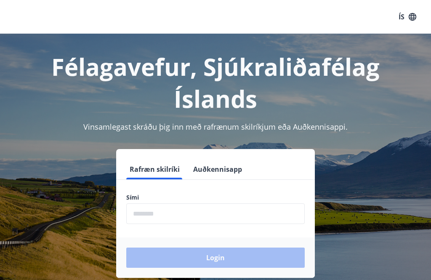
click at [186, 216] on input "phone" at bounding box center [215, 213] width 179 height 21
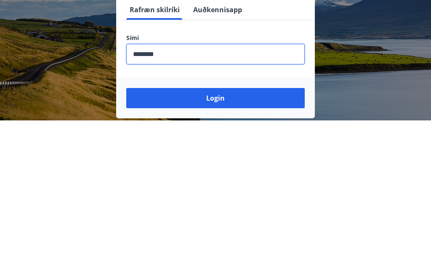
type input "********"
click at [236, 248] on button "Login" at bounding box center [215, 258] width 179 height 20
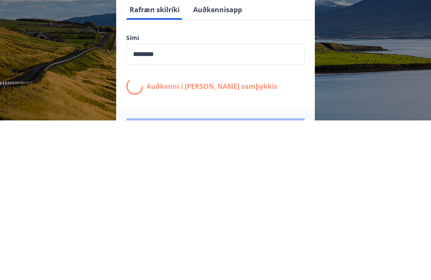
scroll to position [131, 0]
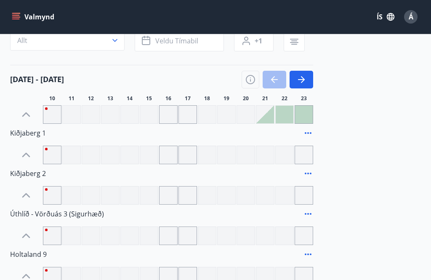
scroll to position [71, 0]
click at [270, 123] on div at bounding box center [265, 115] width 18 height 18
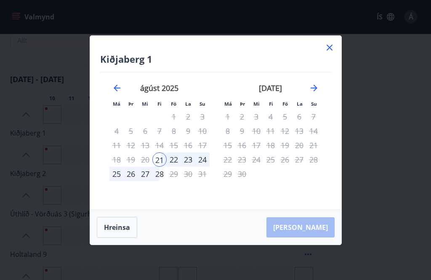
click at [180, 167] on div "22" at bounding box center [174, 159] width 14 height 14
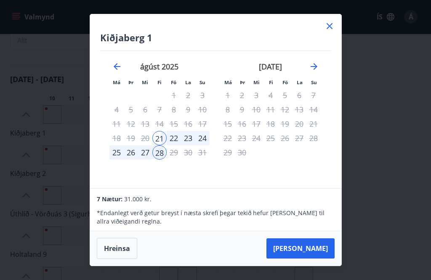
click at [205, 145] on div "24" at bounding box center [202, 138] width 14 height 14
click at [207, 145] on div "24" at bounding box center [202, 138] width 14 height 14
click at [179, 145] on div "22" at bounding box center [174, 138] width 14 height 14
click at [322, 259] on button "Taka Frá" at bounding box center [301, 248] width 68 height 20
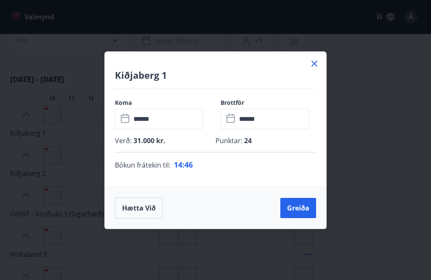
click at [152, 219] on button "Hætta við" at bounding box center [139, 207] width 48 height 21
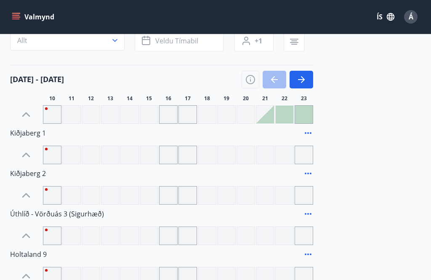
click at [306, 83] on icon "button" at bounding box center [301, 80] width 10 height 10
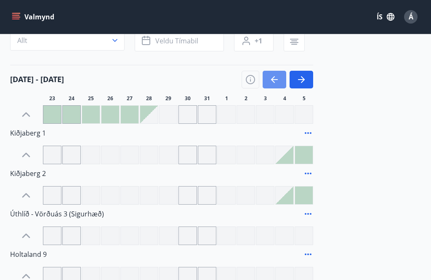
click at [272, 80] on icon "button" at bounding box center [274, 79] width 7 height 1
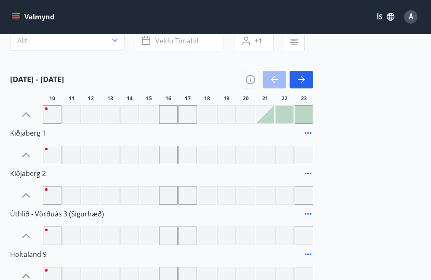
click at [304, 83] on icon "button" at bounding box center [301, 80] width 10 height 10
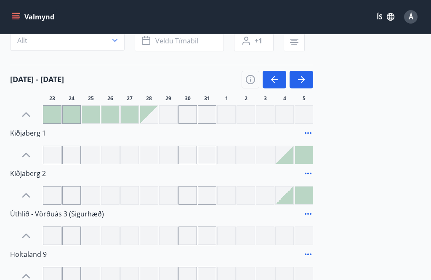
click at [308, 82] on button "button" at bounding box center [302, 80] width 24 height 18
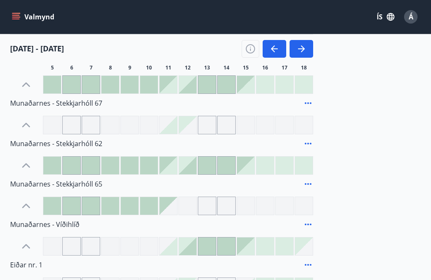
scroll to position [306, 0]
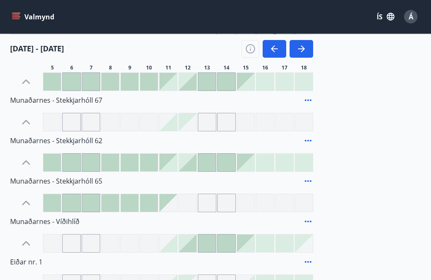
click at [272, 50] on icon "button" at bounding box center [275, 49] width 10 height 10
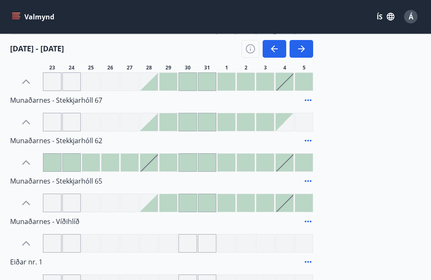
scroll to position [306, 0]
click at [273, 52] on icon "button" at bounding box center [275, 49] width 10 height 10
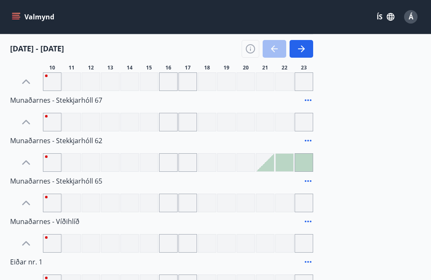
click at [302, 50] on icon "button" at bounding box center [301, 49] width 10 height 10
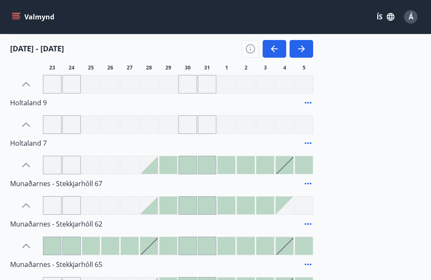
scroll to position [220, 0]
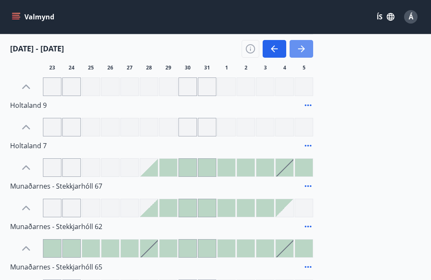
click at [306, 48] on icon "button" at bounding box center [301, 49] width 10 height 10
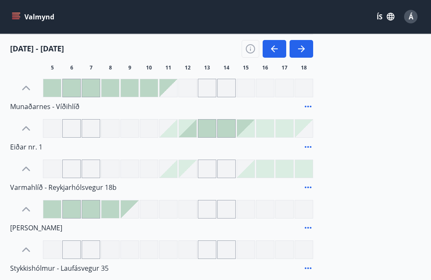
scroll to position [421, 0]
click at [275, 50] on icon "button" at bounding box center [275, 49] width 10 height 10
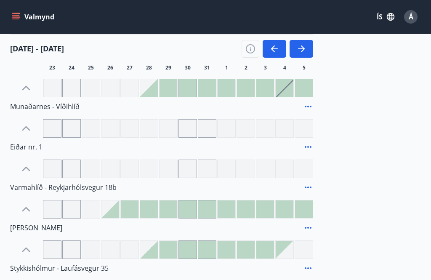
click at [276, 54] on button "button" at bounding box center [275, 49] width 24 height 18
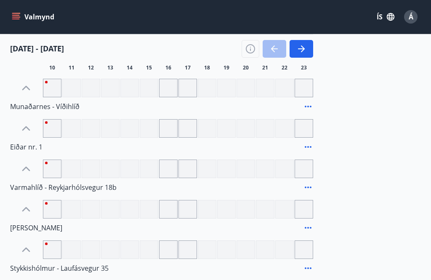
click at [308, 49] on button "button" at bounding box center [302, 49] width 24 height 18
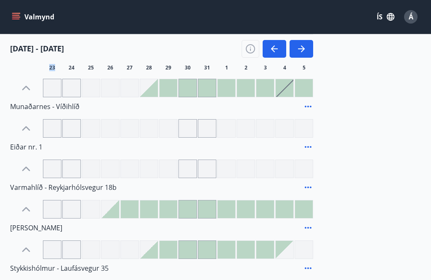
click at [305, 50] on icon "button" at bounding box center [301, 49] width 10 height 10
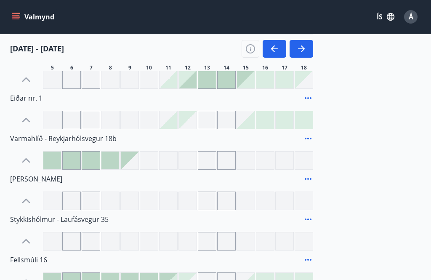
scroll to position [469, 0]
click at [304, 51] on icon "button" at bounding box center [301, 49] width 10 height 10
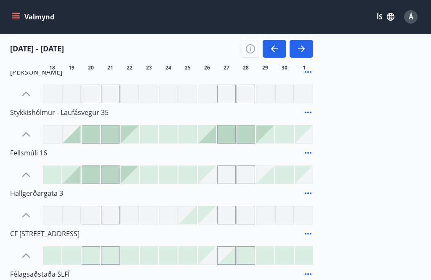
scroll to position [578, 0]
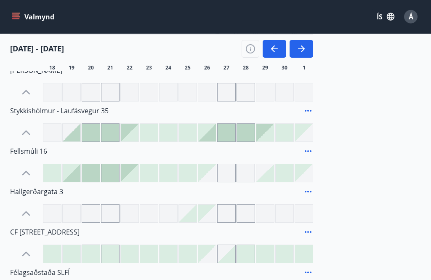
click at [312, 44] on button "button" at bounding box center [302, 49] width 24 height 18
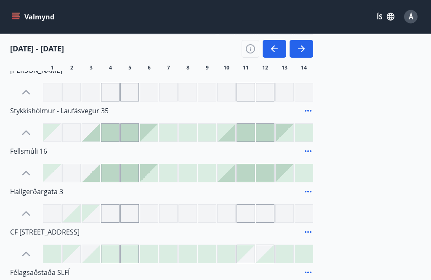
scroll to position [579, 0]
click at [304, 52] on icon "button" at bounding box center [301, 49] width 10 height 10
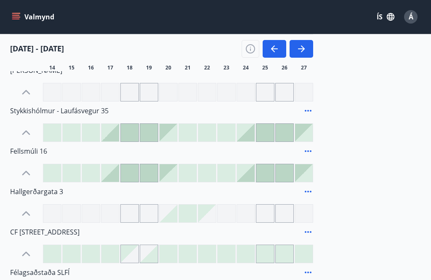
click at [307, 55] on button "button" at bounding box center [302, 49] width 24 height 18
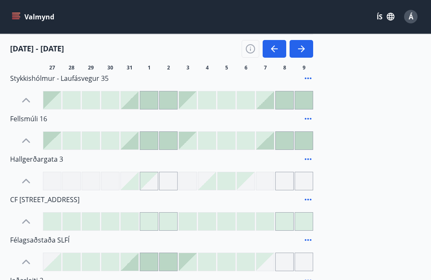
scroll to position [611, 0]
click at [310, 52] on button "button" at bounding box center [302, 49] width 24 height 18
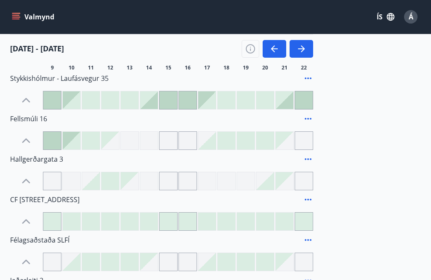
click at [304, 56] on button "button" at bounding box center [302, 49] width 24 height 18
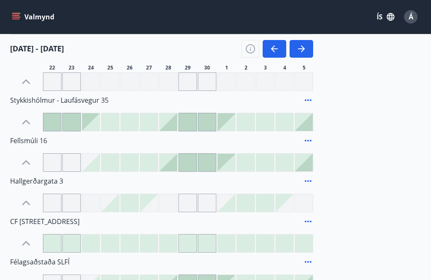
scroll to position [600, 0]
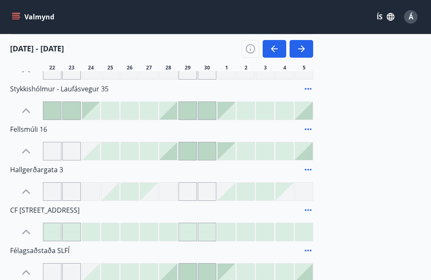
click at [305, 52] on icon "button" at bounding box center [301, 49] width 10 height 10
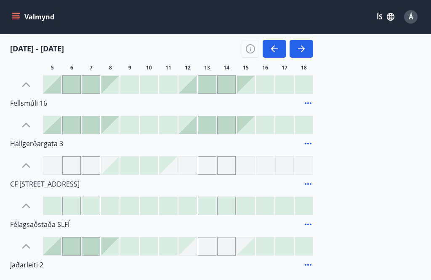
scroll to position [628, 0]
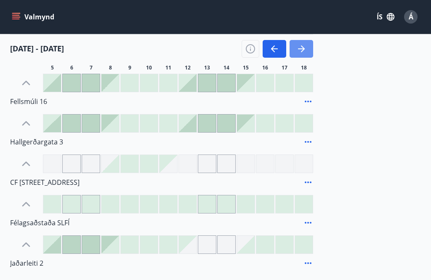
click at [307, 54] on button "button" at bounding box center [302, 49] width 24 height 18
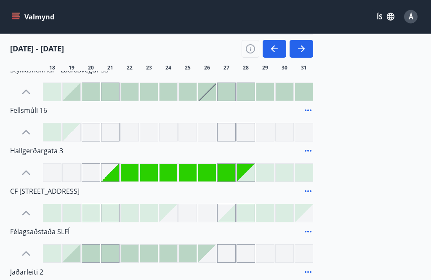
scroll to position [619, 0]
click at [136, 176] on div at bounding box center [130, 173] width 18 height 18
click at [257, 172] on div at bounding box center [265, 173] width 18 height 18
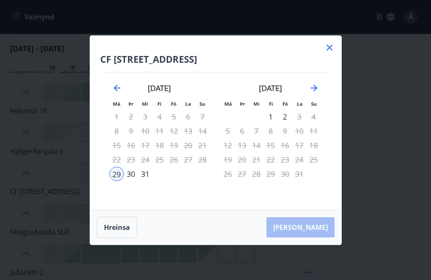
click at [119, 93] on icon "Move backward to switch to the previous month." at bounding box center [117, 88] width 10 height 10
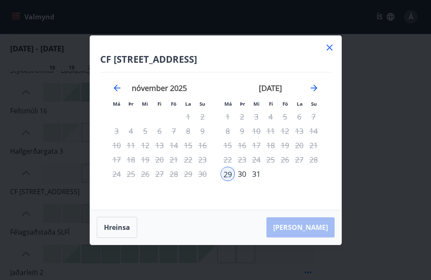
click at [120, 93] on icon "Move backward to switch to the previous month." at bounding box center [117, 88] width 10 height 10
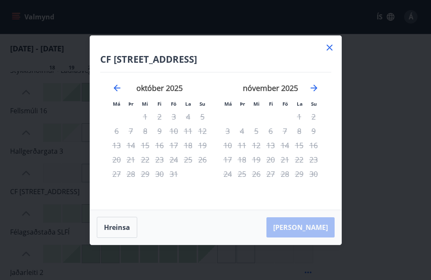
click at [334, 53] on icon at bounding box center [330, 48] width 10 height 10
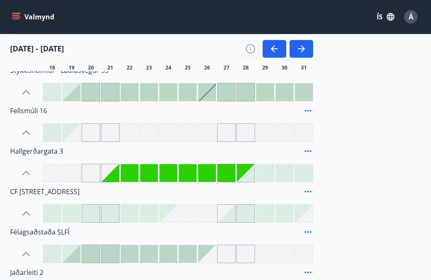
click at [327, 67] on div "18 19 20 21 22 23 24 25 26 27 28 29 30 31" at bounding box center [232, 67] width 378 height 7
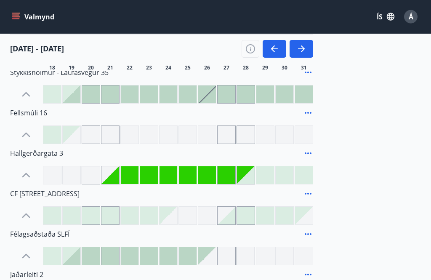
scroll to position [616, 0]
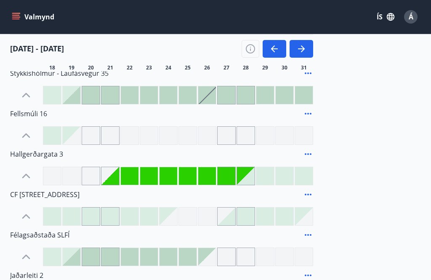
click at [311, 197] on icon at bounding box center [308, 194] width 10 height 10
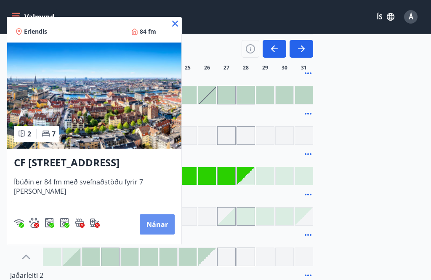
click at [164, 226] on button "Nánar" at bounding box center [157, 224] width 35 height 20
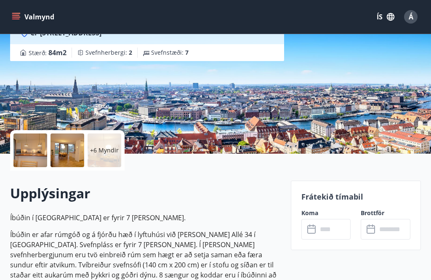
scroll to position [102, 0]
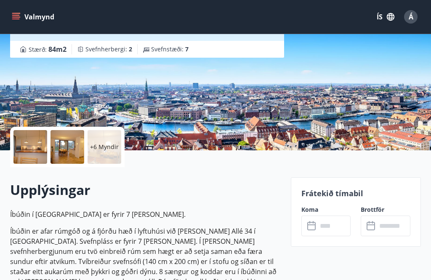
click at [110, 147] on p "+6 Myndir" at bounding box center [104, 147] width 29 height 8
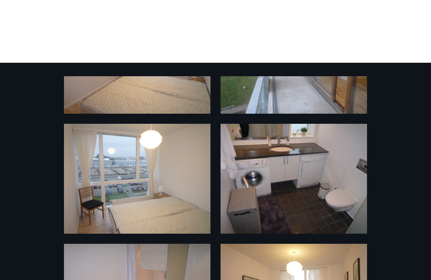
scroll to position [50, 0]
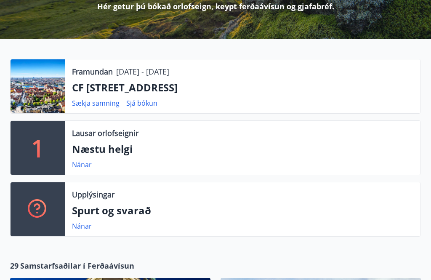
scroll to position [139, 0]
click at [87, 165] on link "Nánar" at bounding box center [82, 164] width 20 height 9
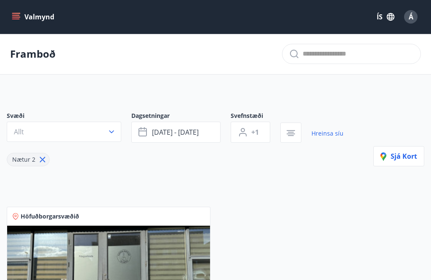
click at [20, 20] on button "Valmynd" at bounding box center [34, 16] width 48 height 15
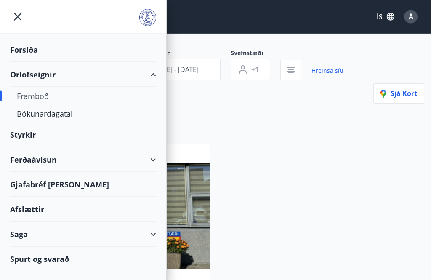
scroll to position [63, 0]
click at [48, 161] on div "Ferðaávísun" at bounding box center [83, 159] width 146 height 25
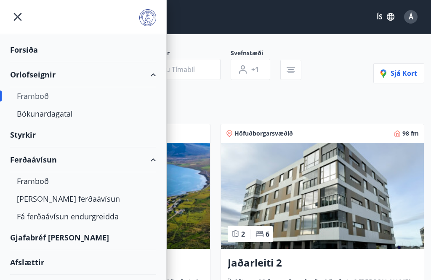
type input "*"
click at [71, 202] on div "Kaupa ferðaávísun" at bounding box center [83, 199] width 133 height 18
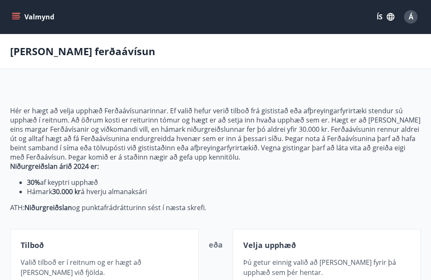
click at [20, 15] on icon "menu" at bounding box center [16, 17] width 8 height 8
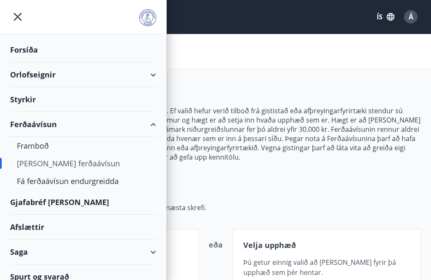
click at [46, 148] on div "Framboð" at bounding box center [83, 146] width 133 height 18
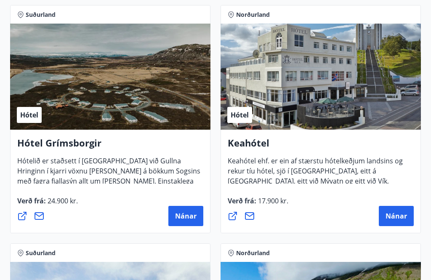
scroll to position [631, 0]
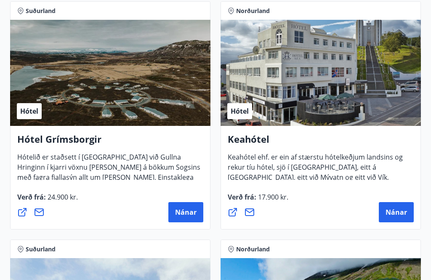
click at [191, 215] on span "Nánar" at bounding box center [185, 212] width 21 height 9
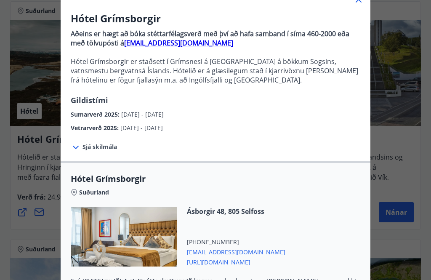
scroll to position [62, 0]
click at [110, 149] on span "Sjá skilmála" at bounding box center [100, 147] width 35 height 8
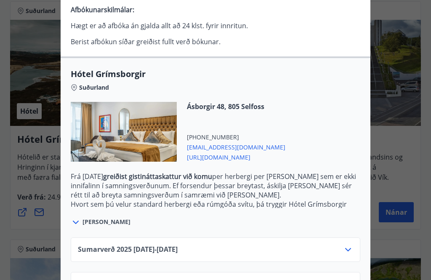
scroll to position [266, 0]
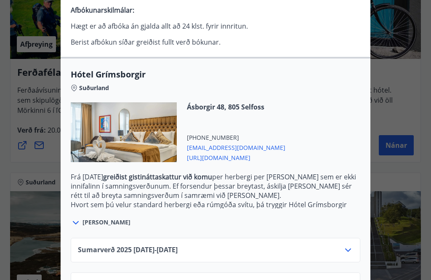
click at [350, 255] on div at bounding box center [348, 250] width 10 height 10
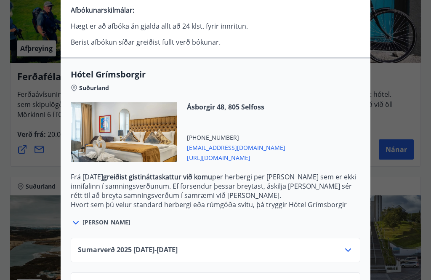
scroll to position [455, 0]
click at [359, 246] on div "Sumarverð 2025 16.05.25 - 30.09.25" at bounding box center [216, 250] width 290 height 24
click at [403, 95] on div at bounding box center [215, 140] width 431 height 280
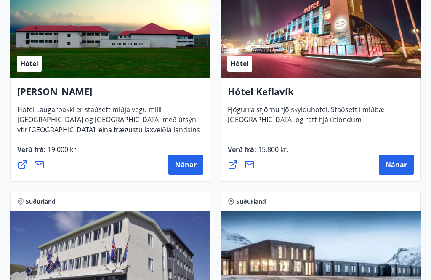
scroll to position [3063, 0]
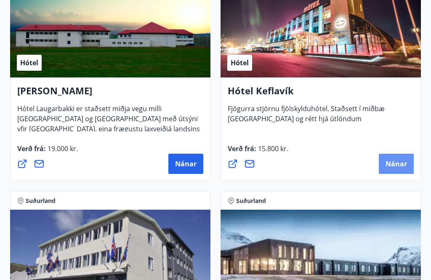
click at [400, 161] on span "Nánar" at bounding box center [396, 163] width 21 height 9
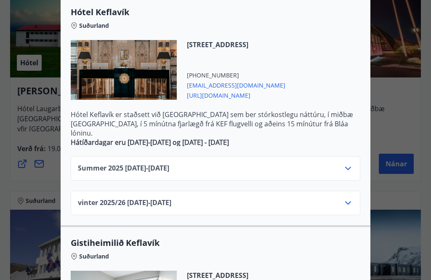
scroll to position [194, 0]
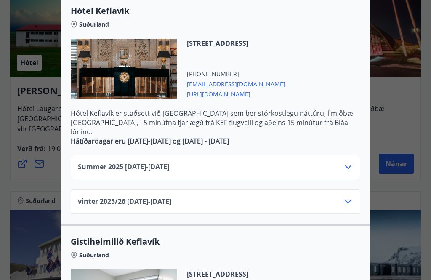
click at [352, 162] on icon at bounding box center [348, 167] width 10 height 10
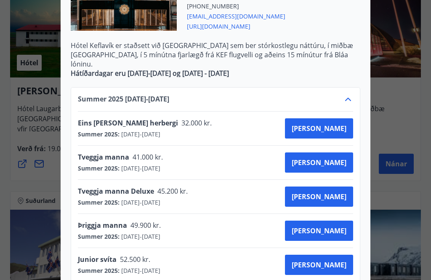
scroll to position [261, 0]
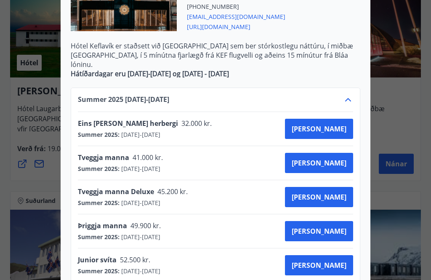
click at [336, 192] on span "Kaupa" at bounding box center [319, 196] width 55 height 9
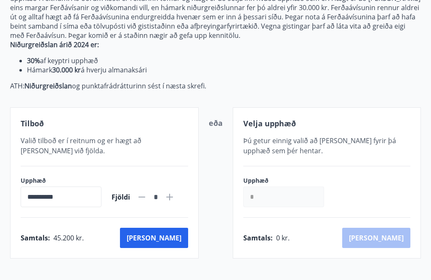
scroll to position [121, 0]
click at [179, 236] on button "Kaup" at bounding box center [154, 238] width 68 height 20
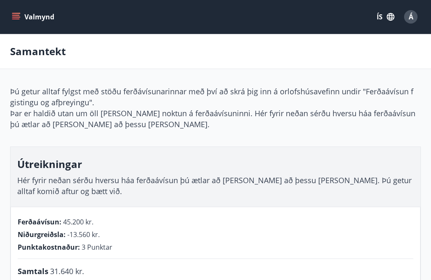
click at [11, 9] on button "Valmynd" at bounding box center [34, 16] width 48 height 15
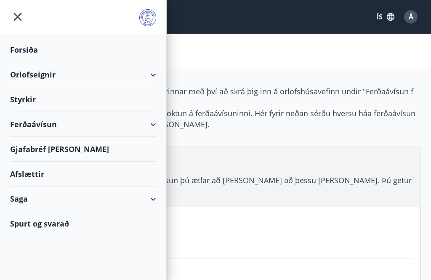
click at [24, 18] on icon "menu" at bounding box center [17, 16] width 15 height 15
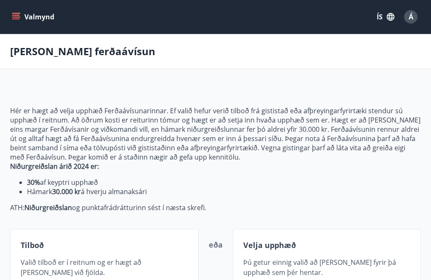
click at [21, 22] on button "Valmynd" at bounding box center [34, 16] width 48 height 15
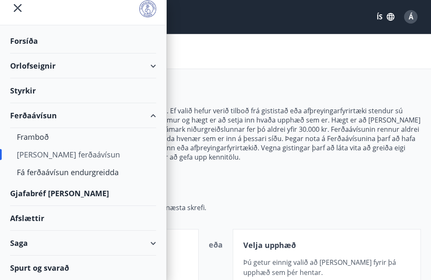
scroll to position [9, 0]
click at [87, 163] on div "Fá ferðaávísun endurgreidda" at bounding box center [83, 172] width 133 height 18
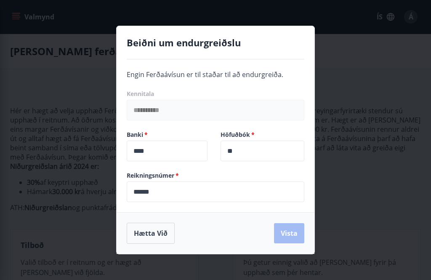
click at [358, 103] on div "**********" at bounding box center [215, 140] width 431 height 280
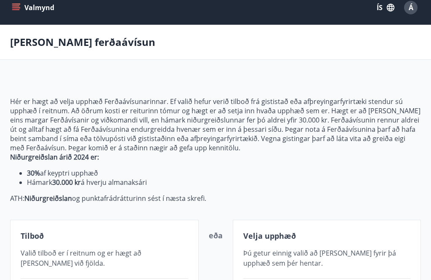
scroll to position [0, 0]
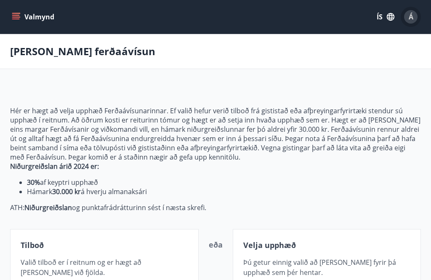
click at [409, 19] on span "Á" at bounding box center [411, 16] width 5 height 9
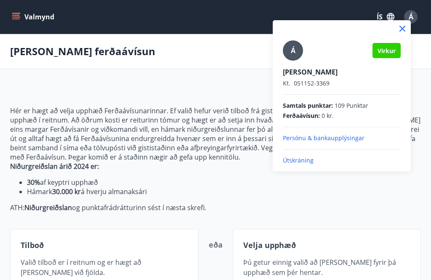
click at [305, 162] on p "Útskráning" at bounding box center [342, 160] width 118 height 8
